Goal: Transaction & Acquisition: Obtain resource

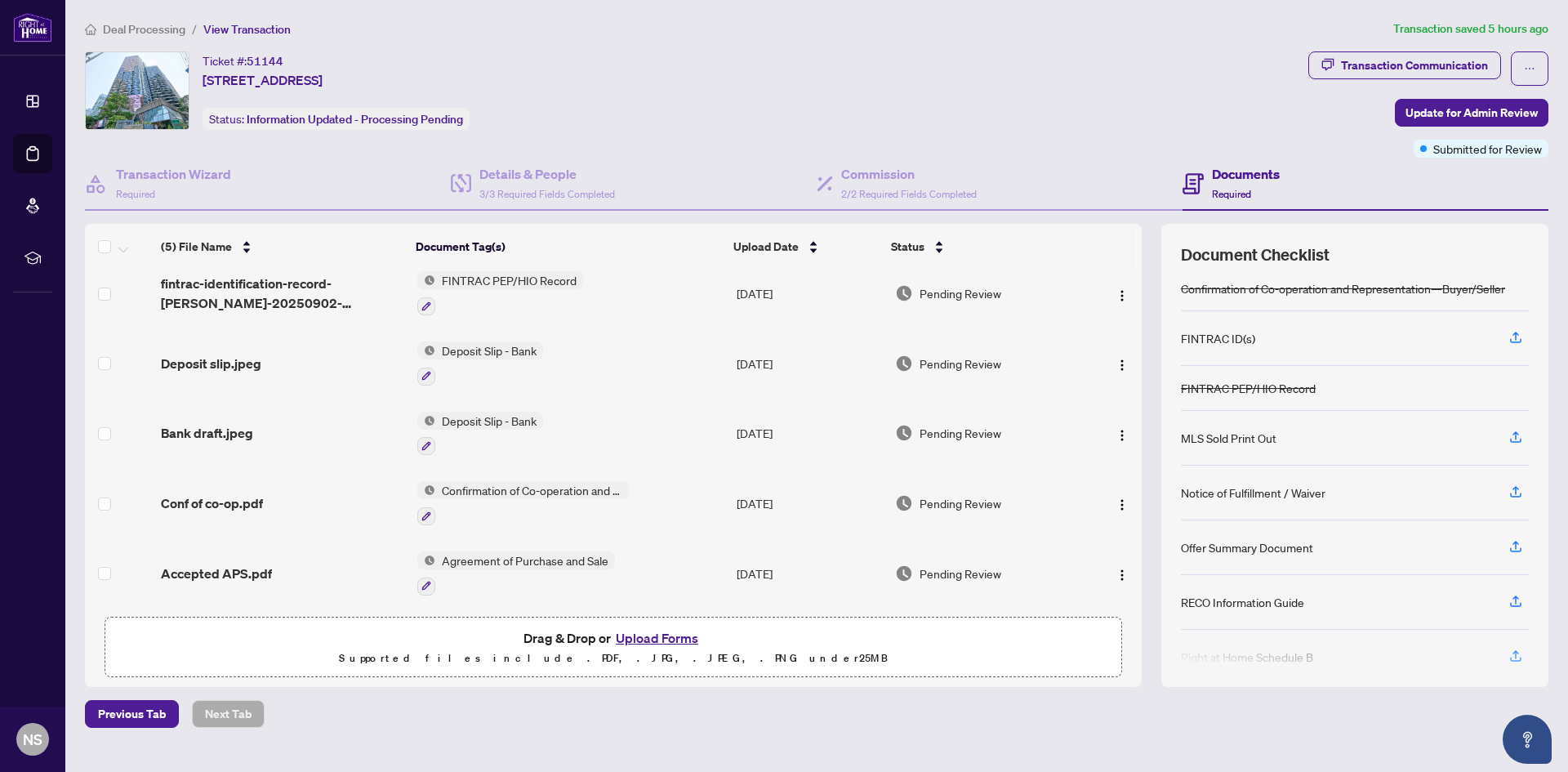
scroll to position [75, 0]
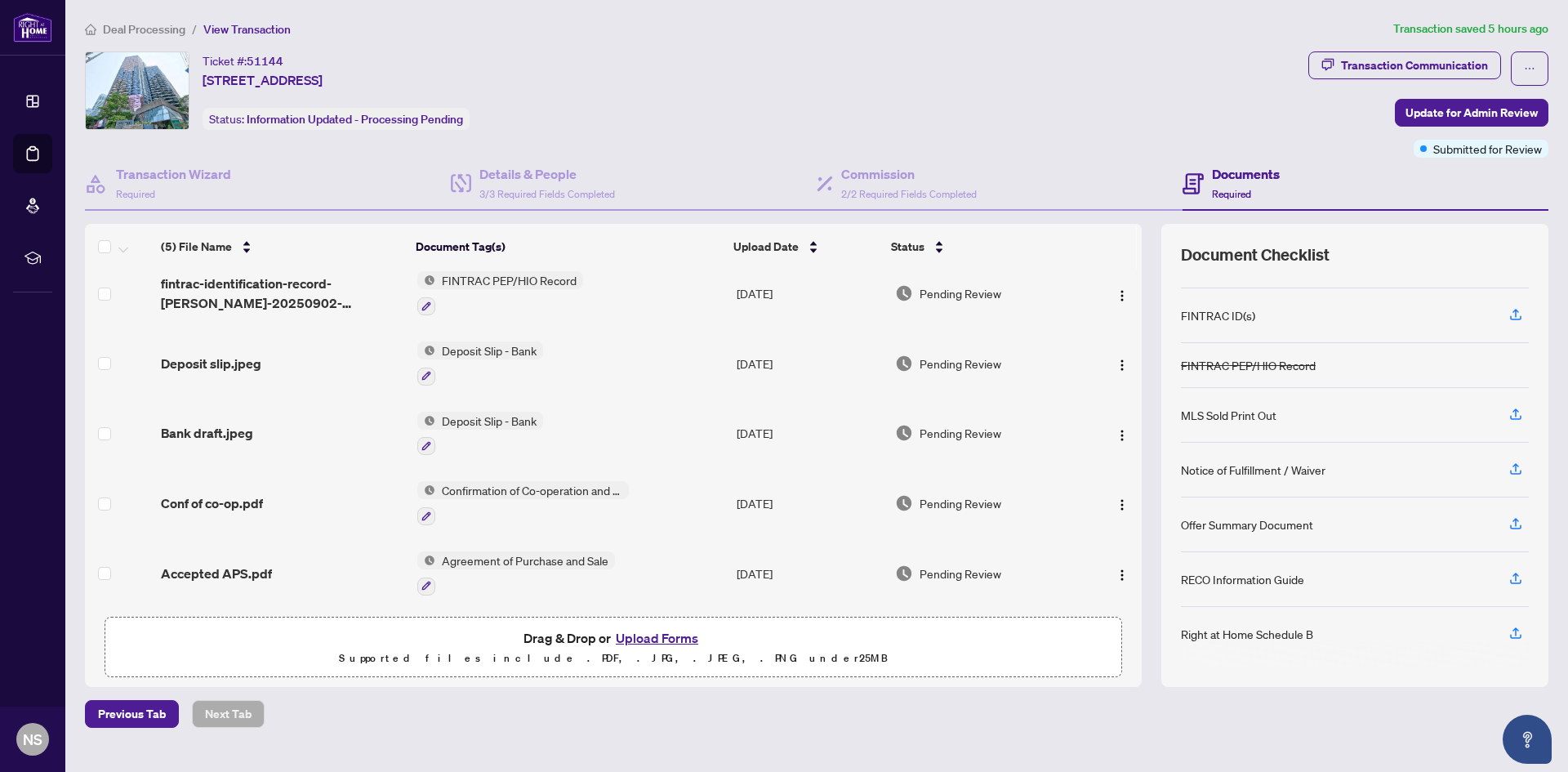
click at [471, 348] on span "Deposit Slip - Bank" at bounding box center [489, 350] width 108 height 18
click at [474, 432] on span "Deposit Slip - Bank" at bounding box center [460, 427] width 108 height 18
